Goal: Find contact information: Find contact information

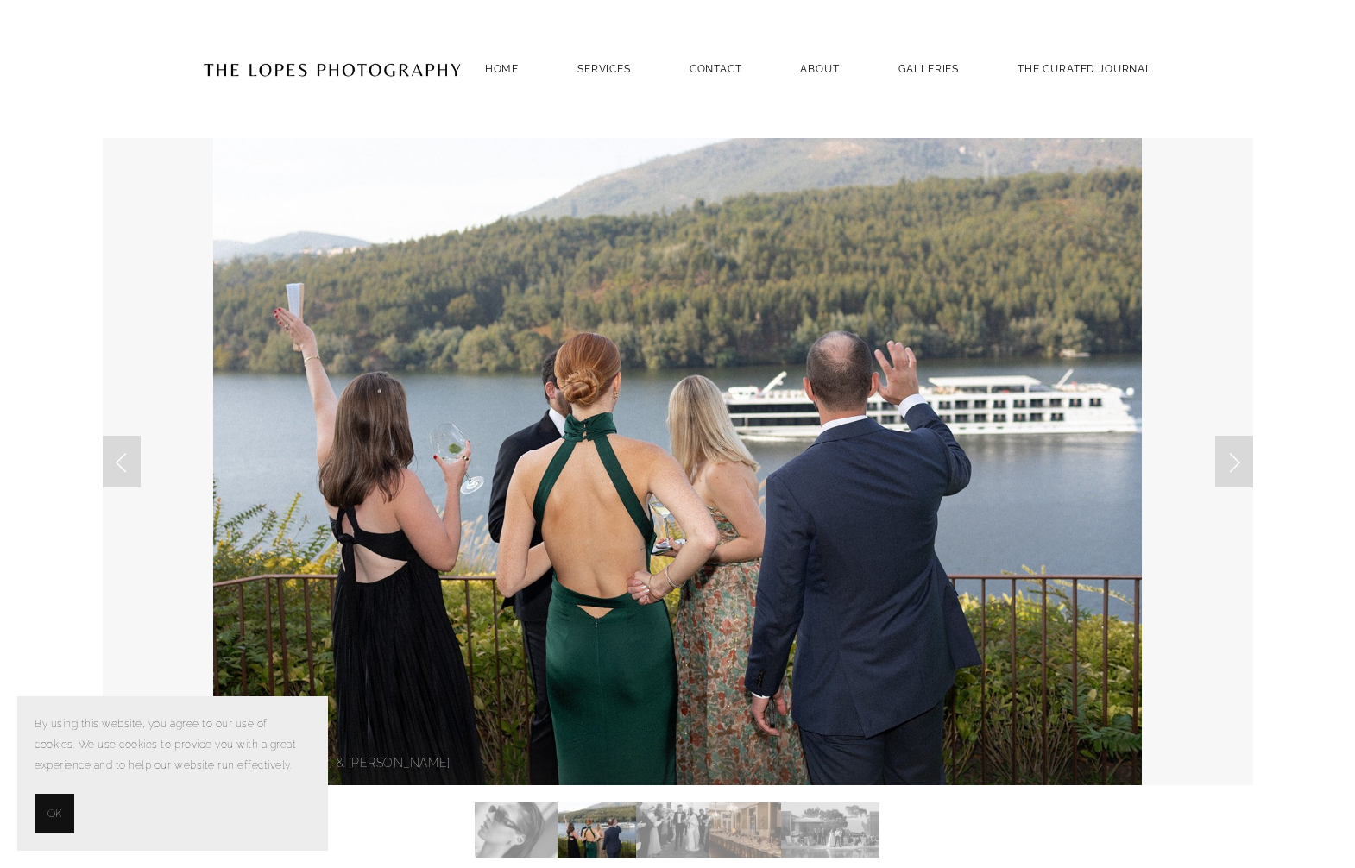
drag, startPoint x: 61, startPoint y: 813, endPoint x: 106, endPoint y: 805, distance: 45.5
click at [62, 813] on button "OK" at bounding box center [55, 814] width 40 height 40
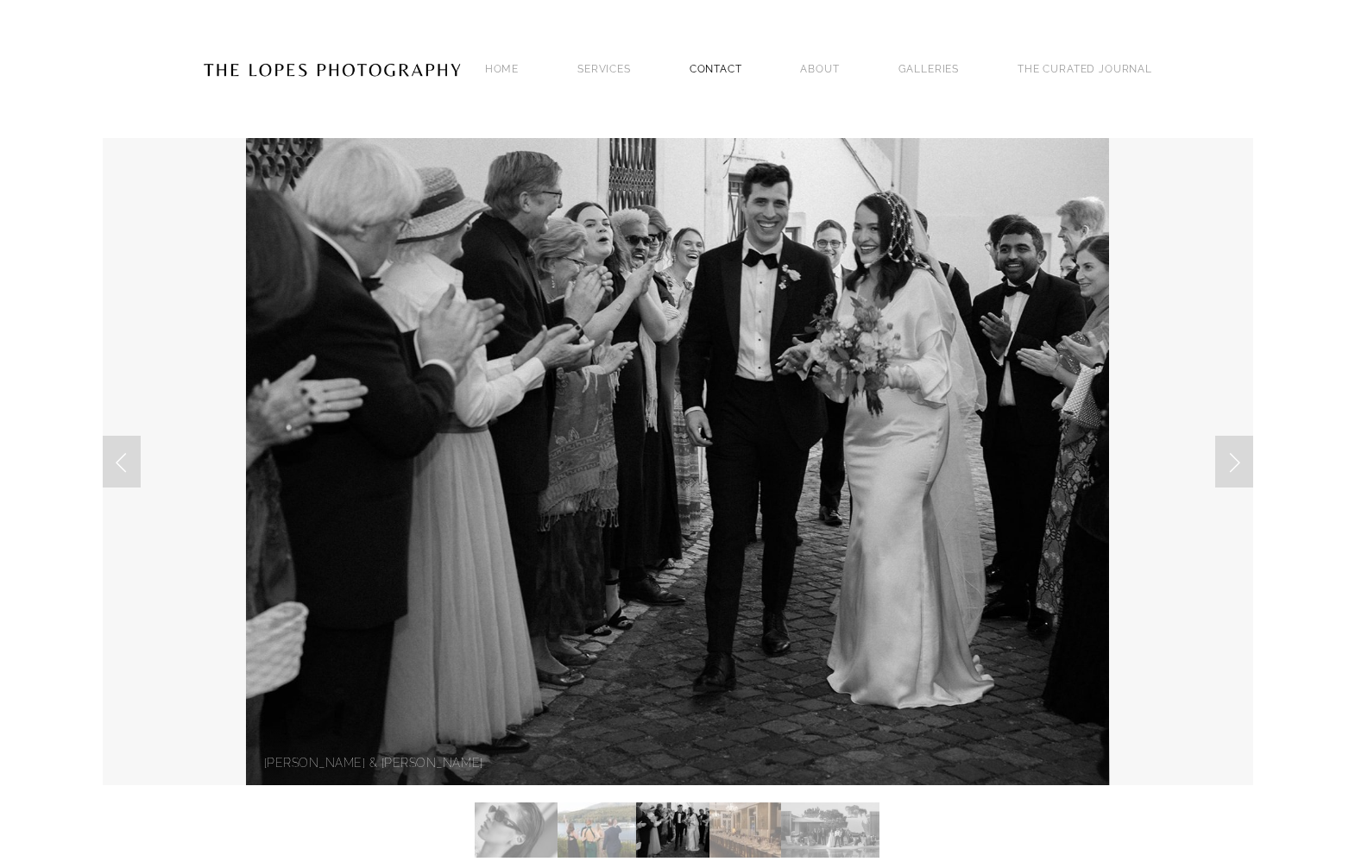
click at [713, 67] on link "Contact" at bounding box center [716, 68] width 53 height 23
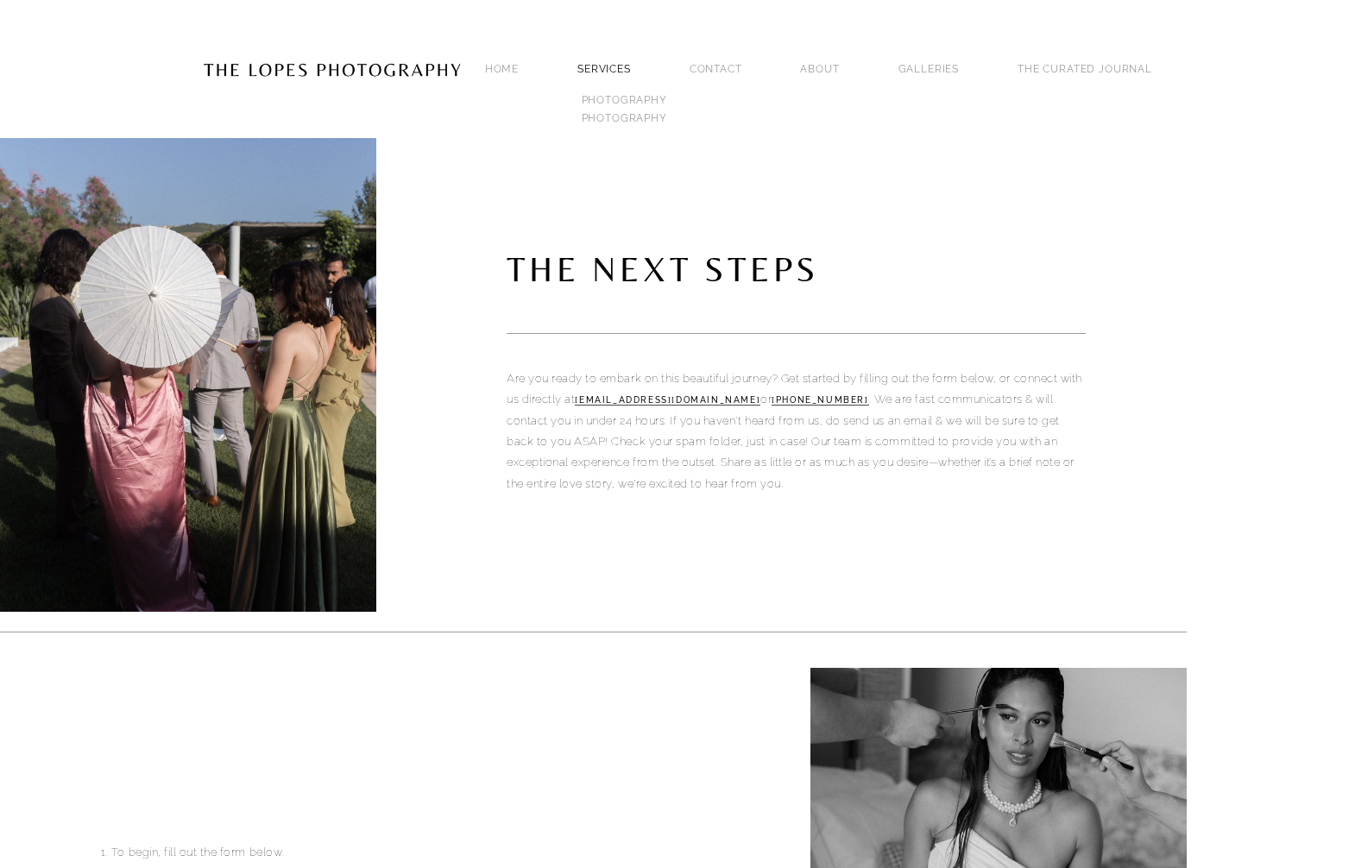
click at [631, 63] on link "SERVICES" at bounding box center [604, 69] width 54 height 12
click at [868, 401] on link "[PHONE_NUMBER]" at bounding box center [819, 400] width 97 height 10
click at [857, 401] on link "[PHONE_NUMBER]" at bounding box center [819, 400] width 97 height 10
